Goal: Check status: Check status

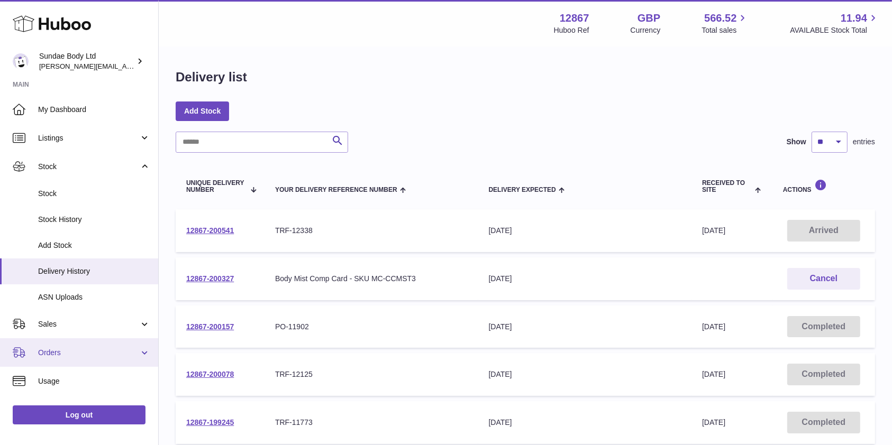
click at [59, 349] on span "Orders" at bounding box center [88, 353] width 101 height 10
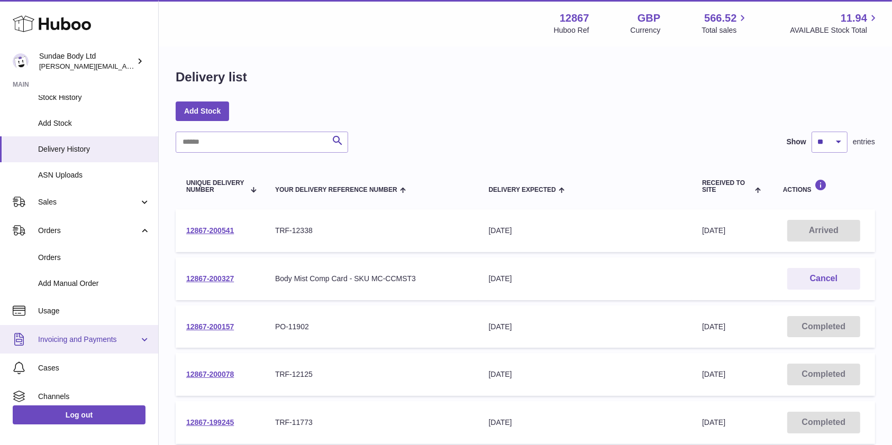
scroll to position [187, 0]
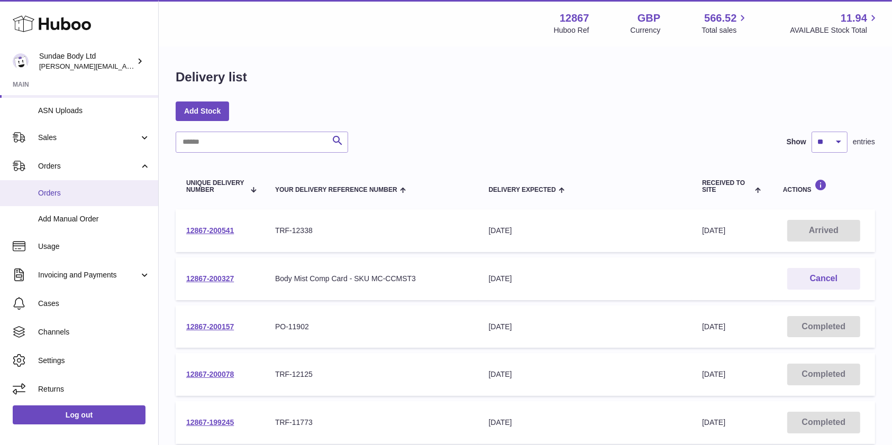
click at [54, 193] on span "Orders" at bounding box center [94, 193] width 112 height 10
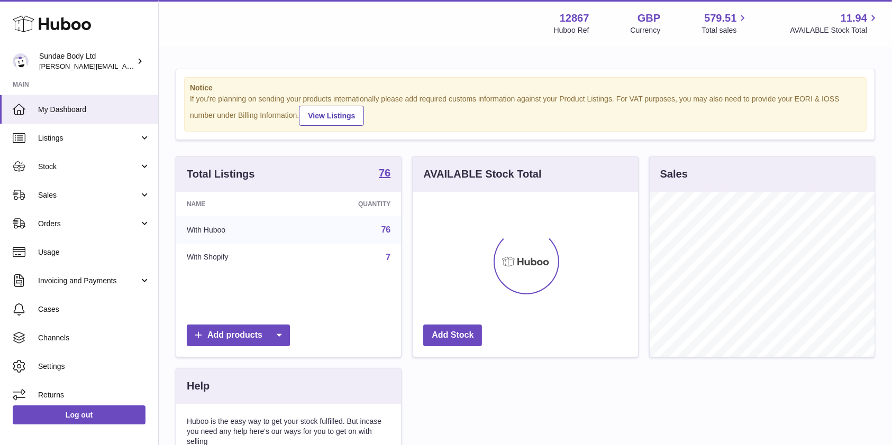
scroll to position [165, 225]
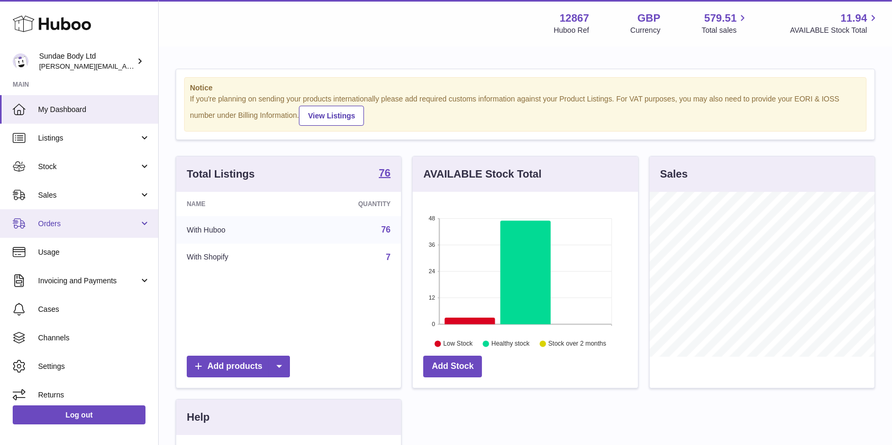
click at [59, 223] on span "Orders" at bounding box center [88, 224] width 101 height 10
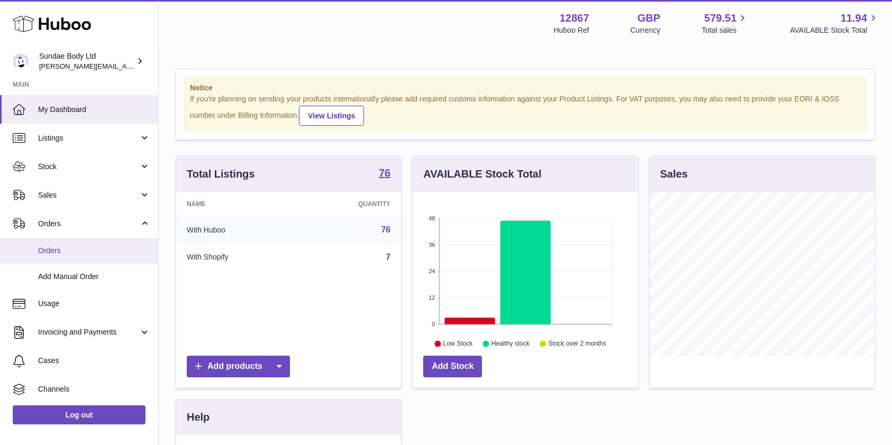
click at [56, 246] on span "Orders" at bounding box center [94, 251] width 112 height 10
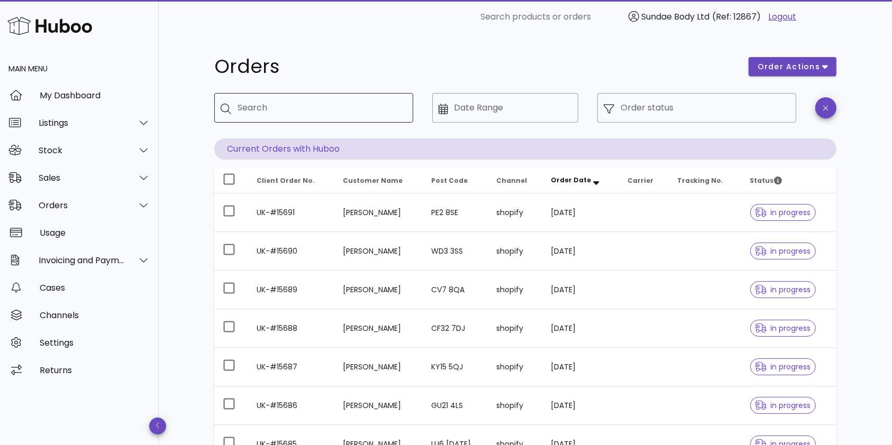
click at [295, 109] on input "Search" at bounding box center [320, 107] width 167 height 17
type input "******"
click at [740, 108] on input "Order status" at bounding box center [704, 107] width 169 height 17
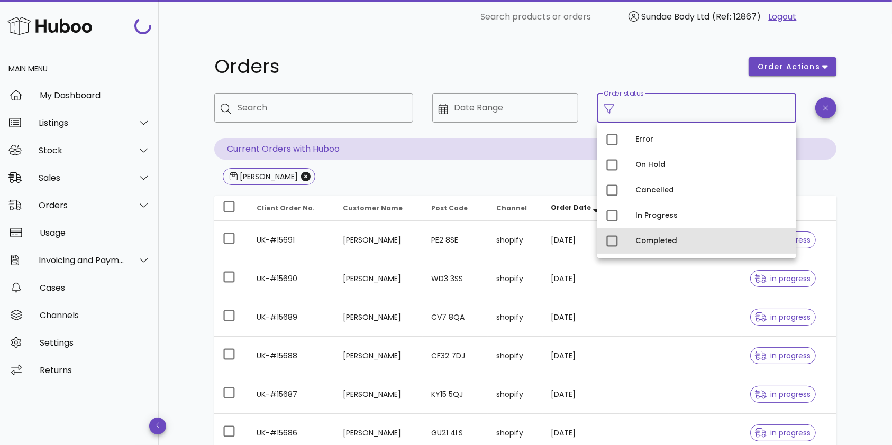
click at [648, 239] on div "Completed" at bounding box center [711, 241] width 152 height 8
type input "**********"
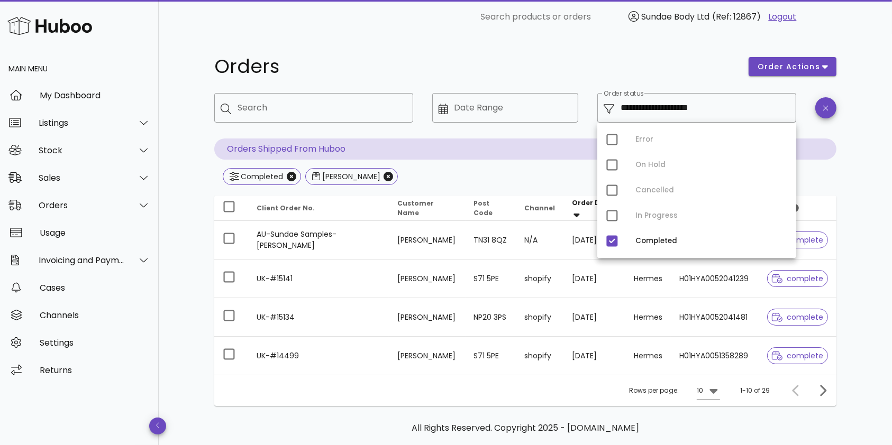
click at [339, 239] on td "AU-Sundae Samples-[PERSON_NAME]" at bounding box center [318, 240] width 141 height 39
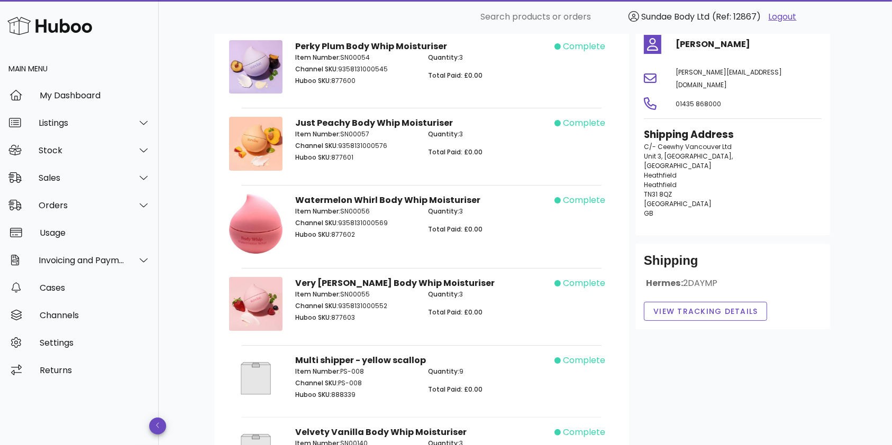
scroll to position [14, 0]
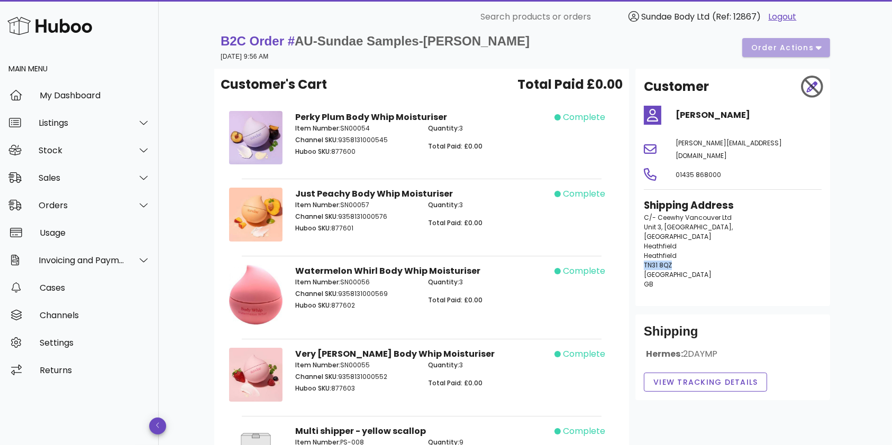
drag, startPoint x: 675, startPoint y: 252, endPoint x: 630, endPoint y: 252, distance: 44.4
copy span "TN31 8QZ"
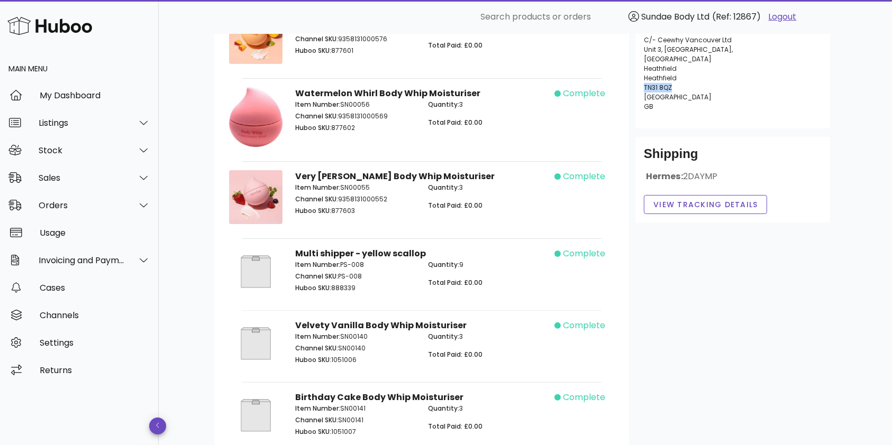
scroll to position [212, 0]
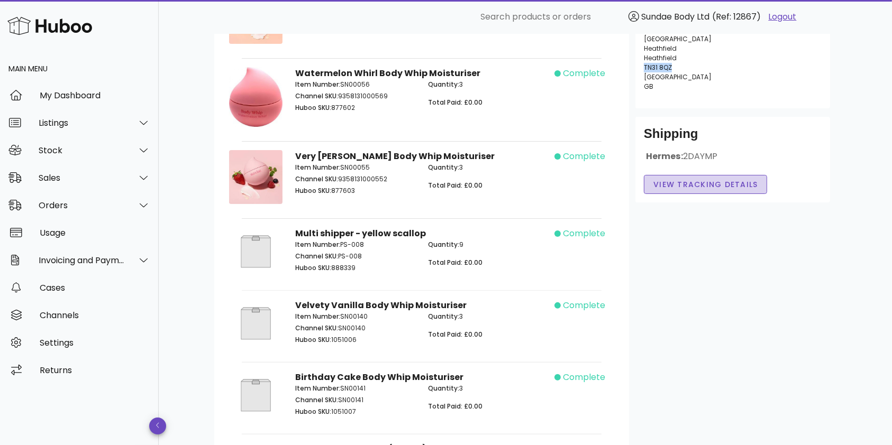
click at [722, 179] on span "View Tracking details" at bounding box center [705, 184] width 105 height 11
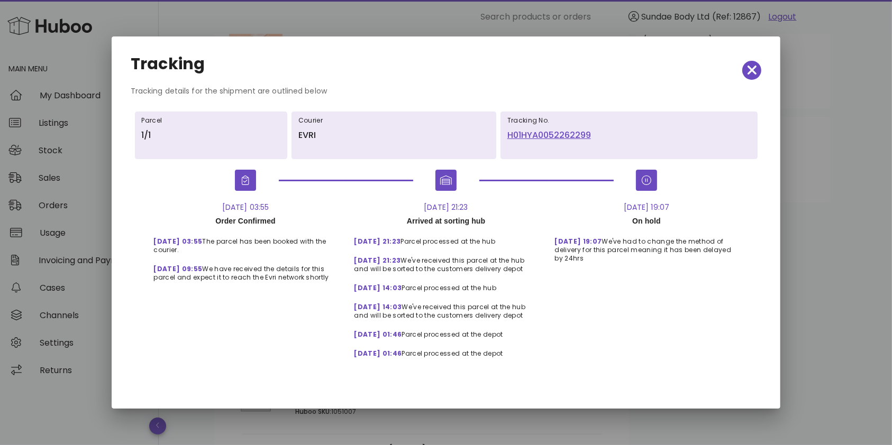
click at [547, 133] on link "H01HYA0052262299" at bounding box center [628, 135] width 243 height 13
